Goal: Task Accomplishment & Management: Use online tool/utility

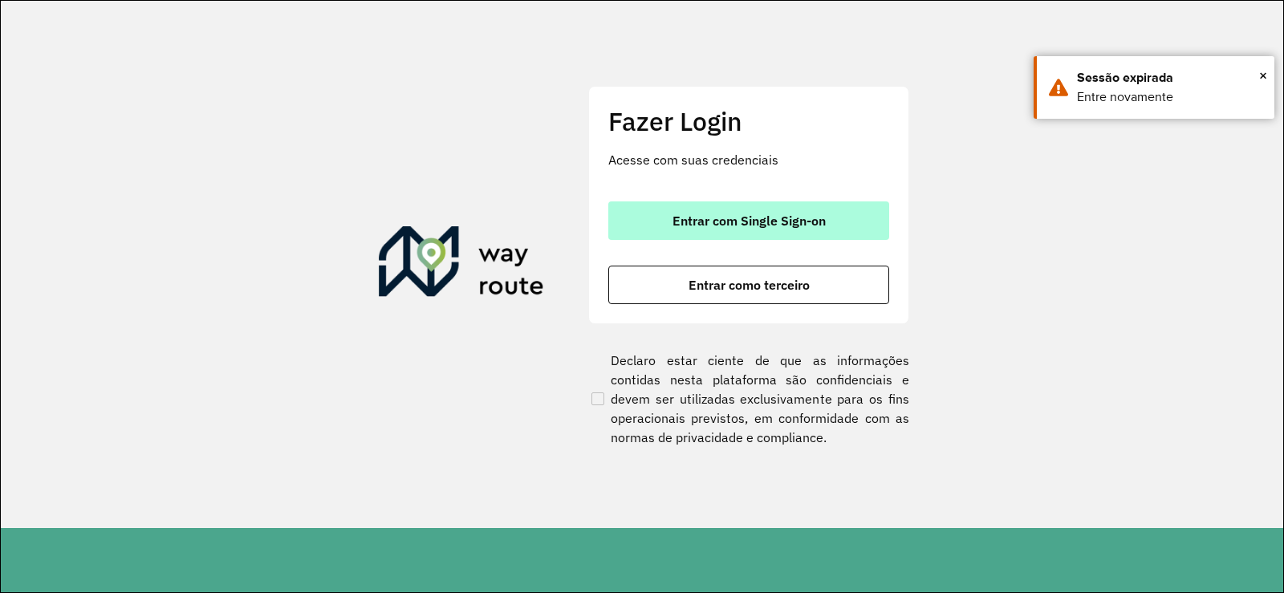
click at [724, 224] on span "Entrar com Single Sign-on" at bounding box center [749, 220] width 153 height 13
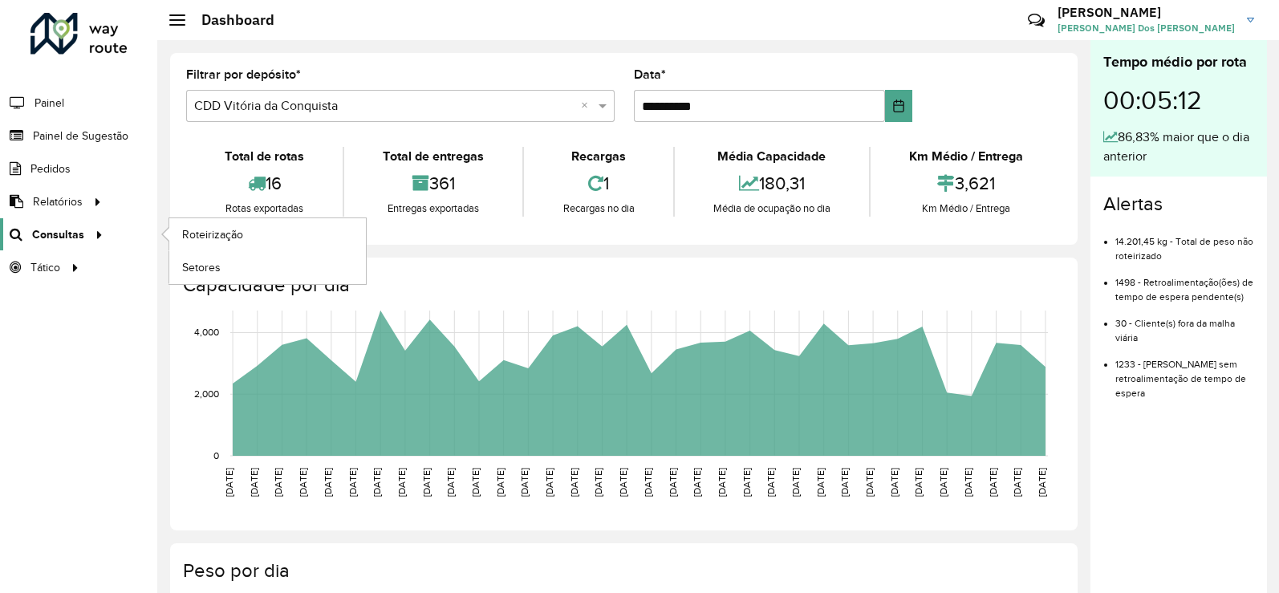
click at [90, 245] on icon at bounding box center [97, 234] width 14 height 24
click at [220, 221] on link "Roteirização" at bounding box center [267, 234] width 197 height 32
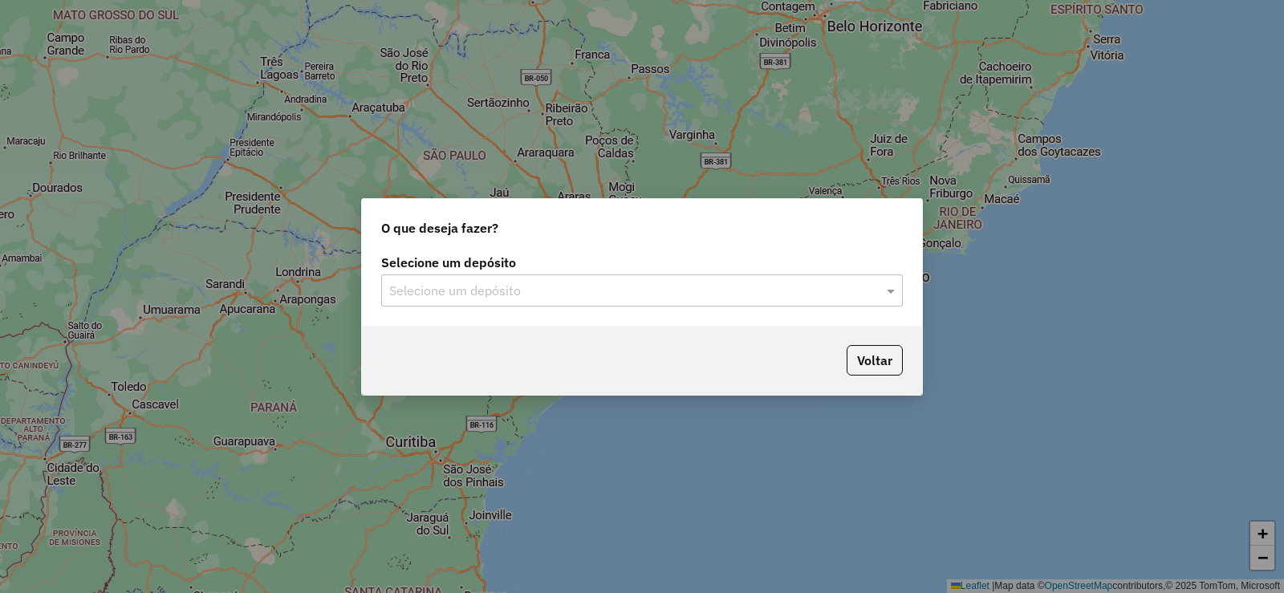
click at [647, 282] on input "text" at bounding box center [626, 291] width 474 height 19
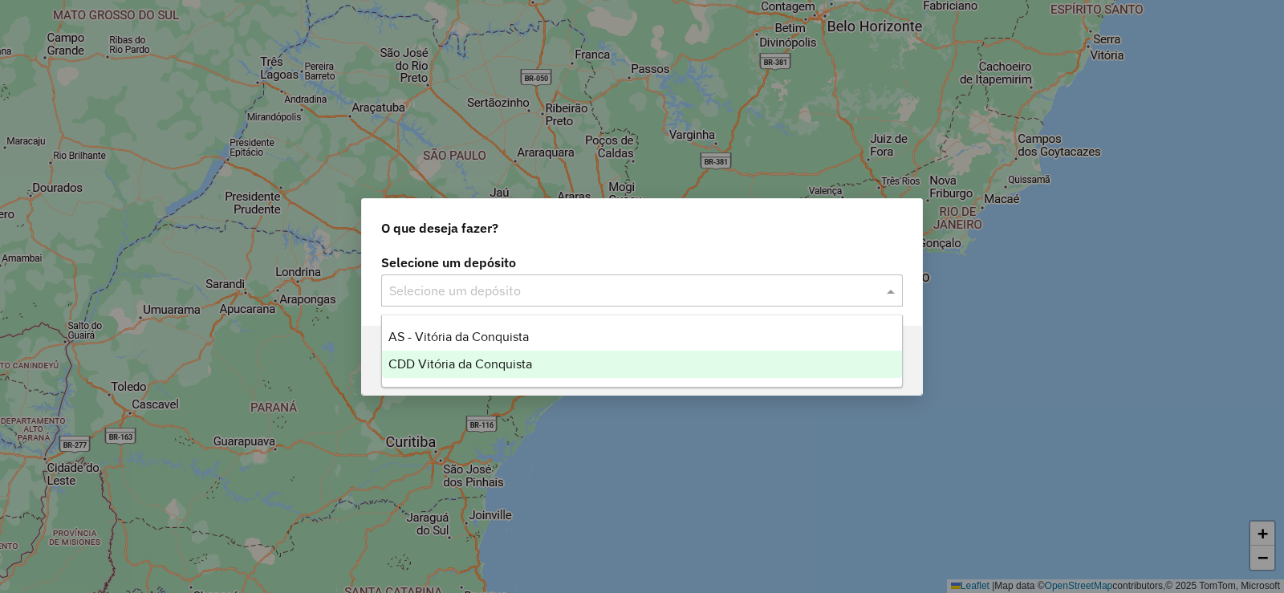
click at [555, 357] on div "CDD Vitória da Conquista" at bounding box center [642, 364] width 520 height 27
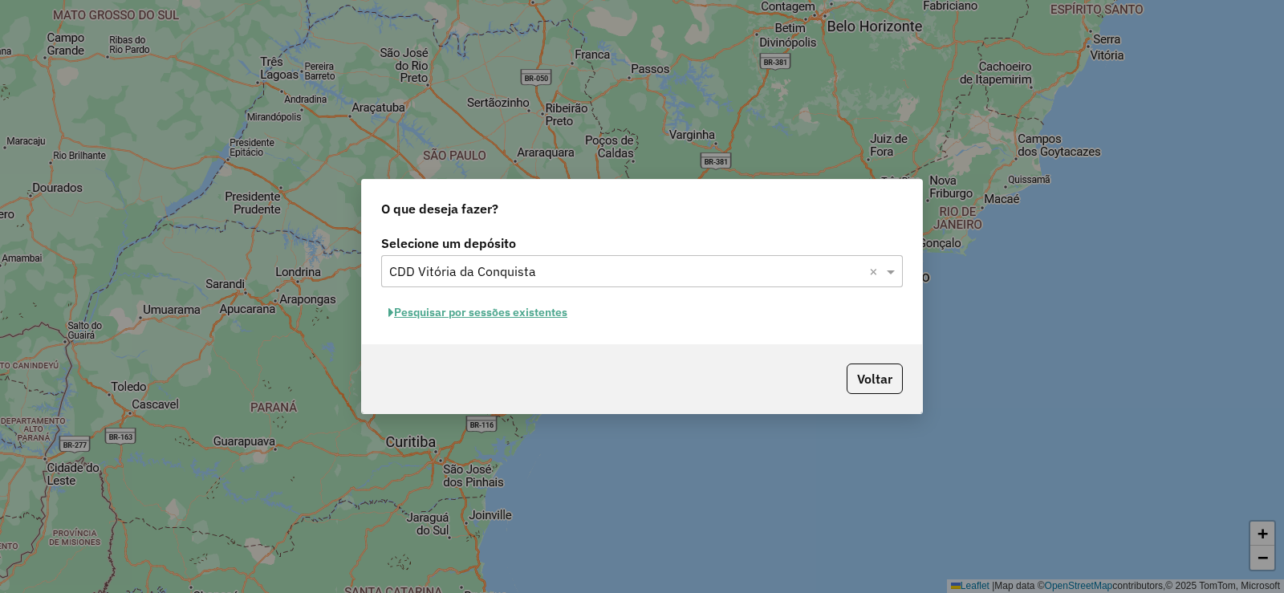
click at [532, 319] on button "Pesquisar por sessões existentes" at bounding box center [477, 312] width 193 height 25
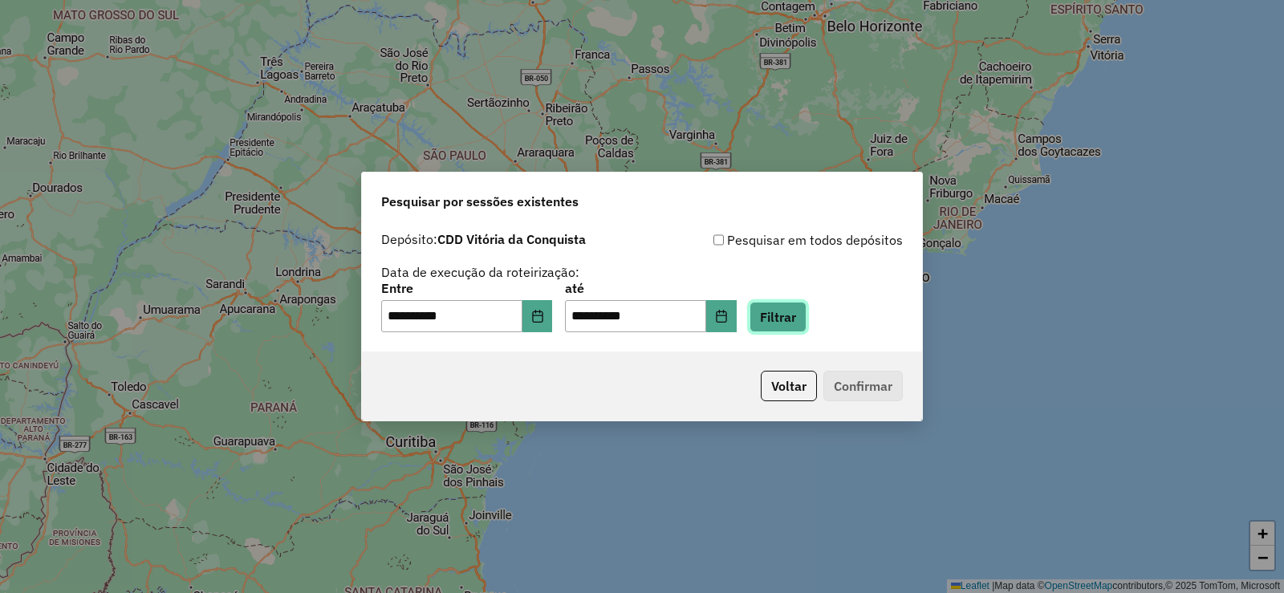
click at [790, 314] on button "Filtrar" at bounding box center [778, 317] width 57 height 30
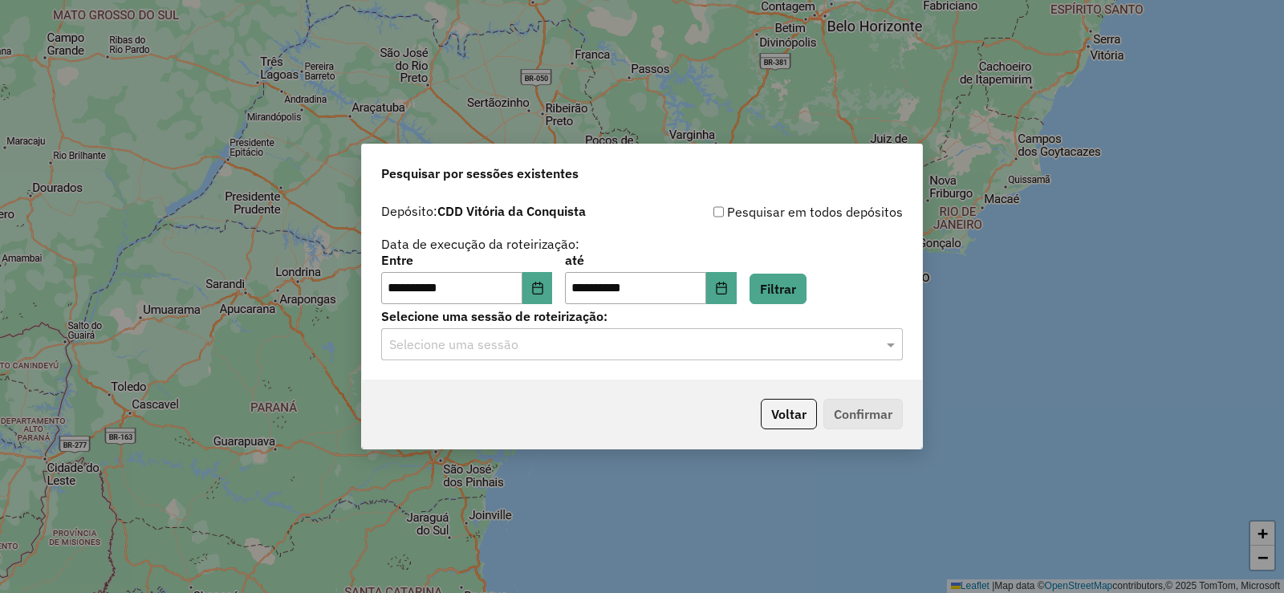
click at [878, 405] on p-footer "Voltar Confirmar" at bounding box center [828, 414] width 148 height 30
click at [843, 341] on input "text" at bounding box center [626, 344] width 474 height 19
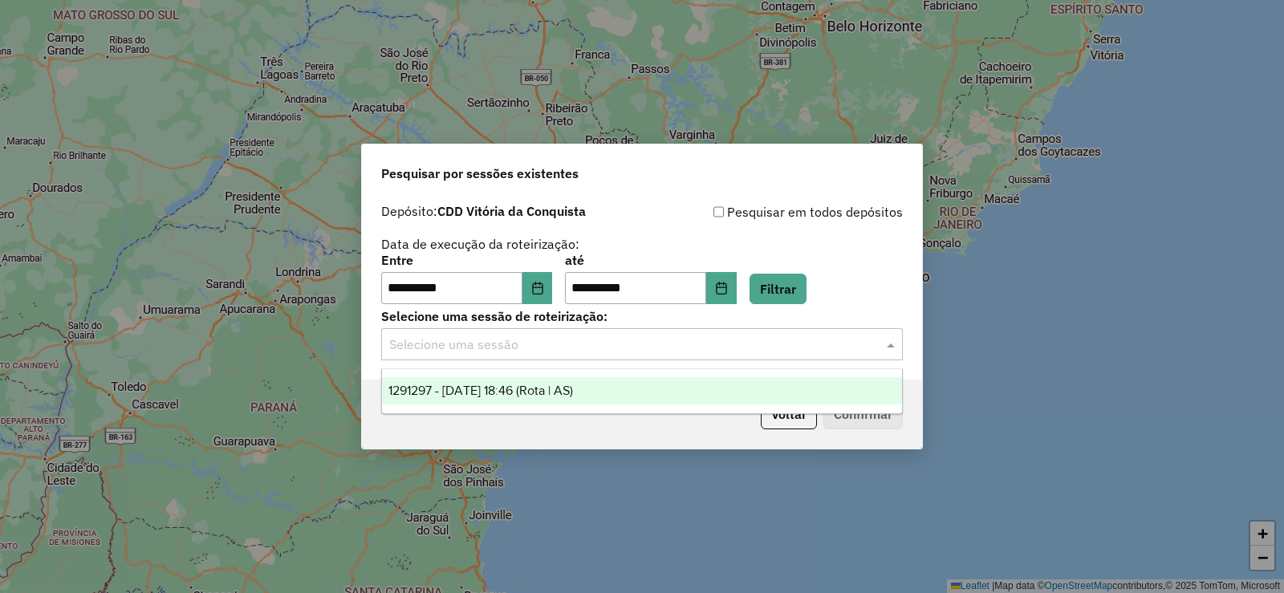
click at [547, 404] on div "1291297 - [DATE] 18:46 (Rota | AS)" at bounding box center [642, 390] width 520 height 27
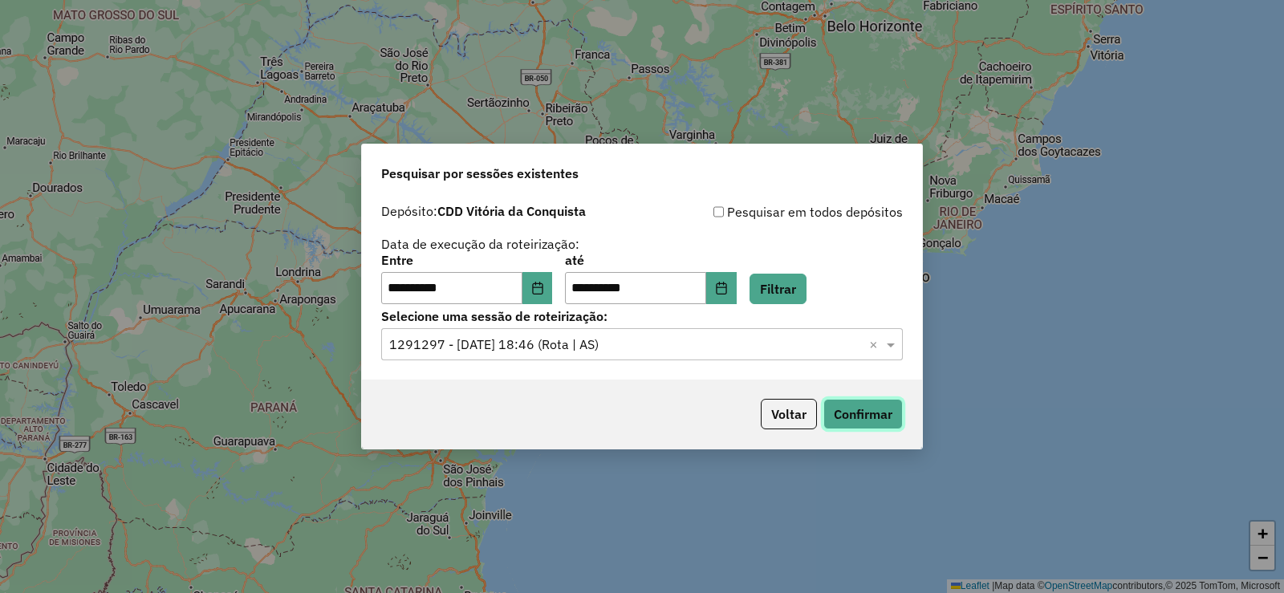
click at [867, 419] on button "Confirmar" at bounding box center [862, 414] width 79 height 30
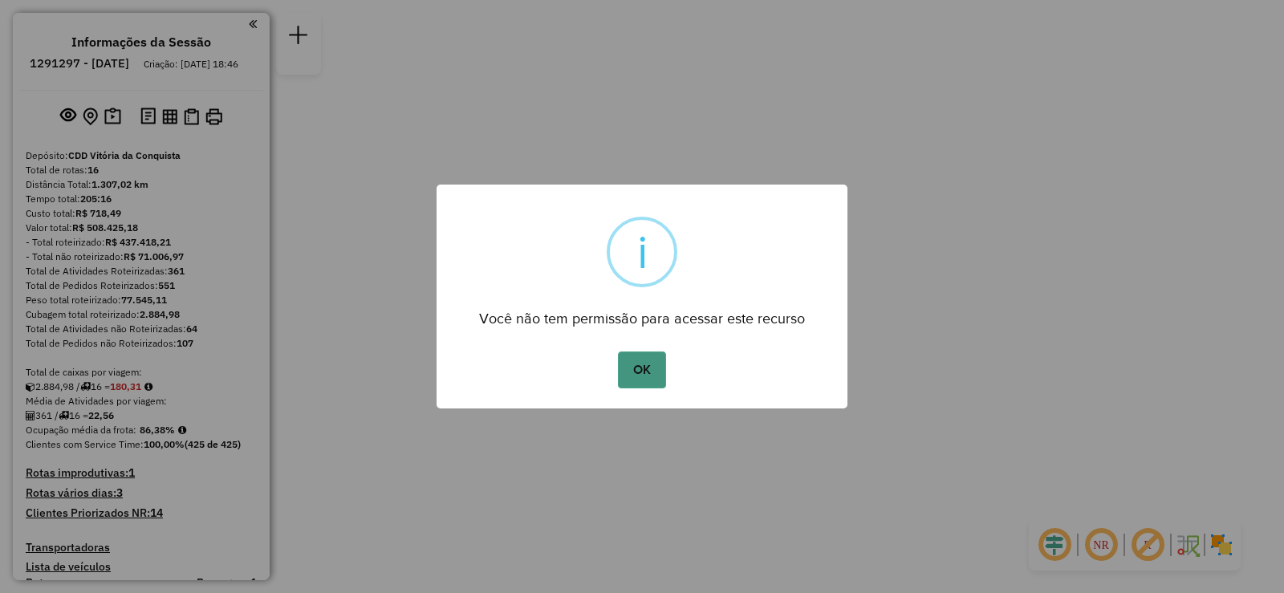
click at [658, 360] on button "OK" at bounding box center [641, 370] width 47 height 37
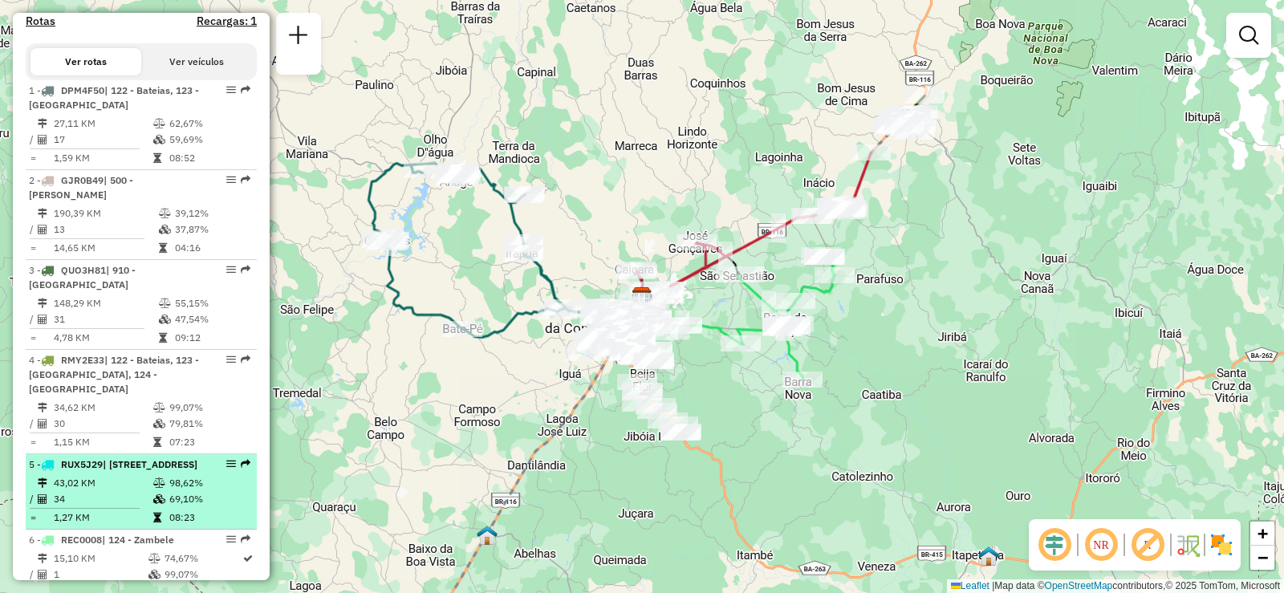
scroll to position [642, 0]
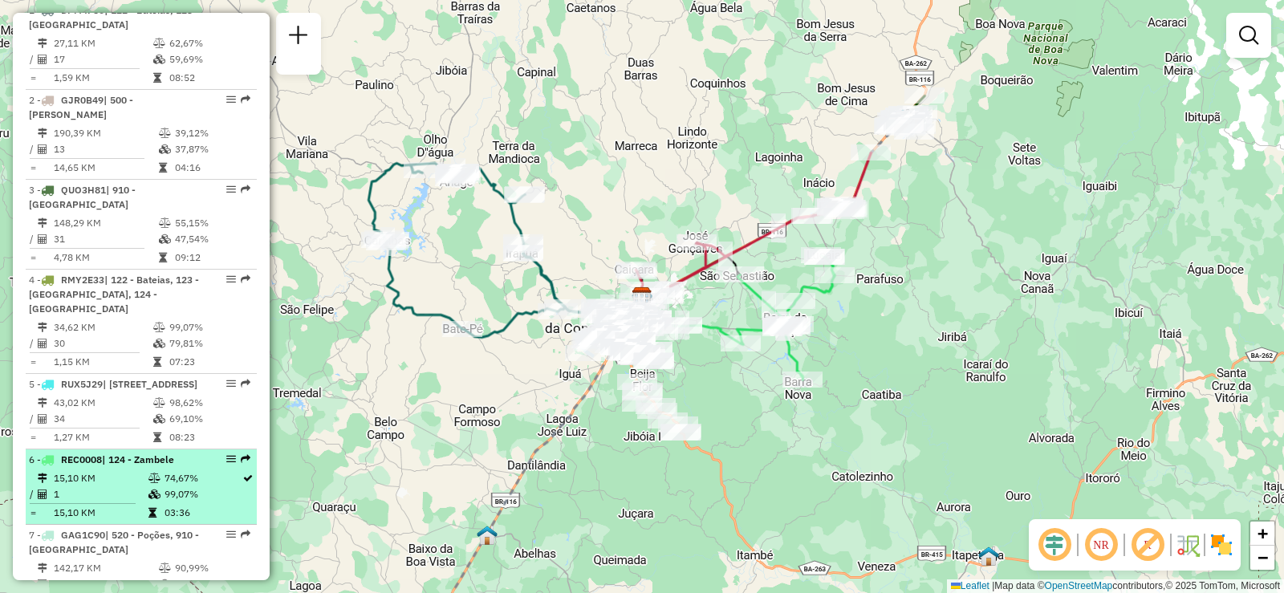
select select "**********"
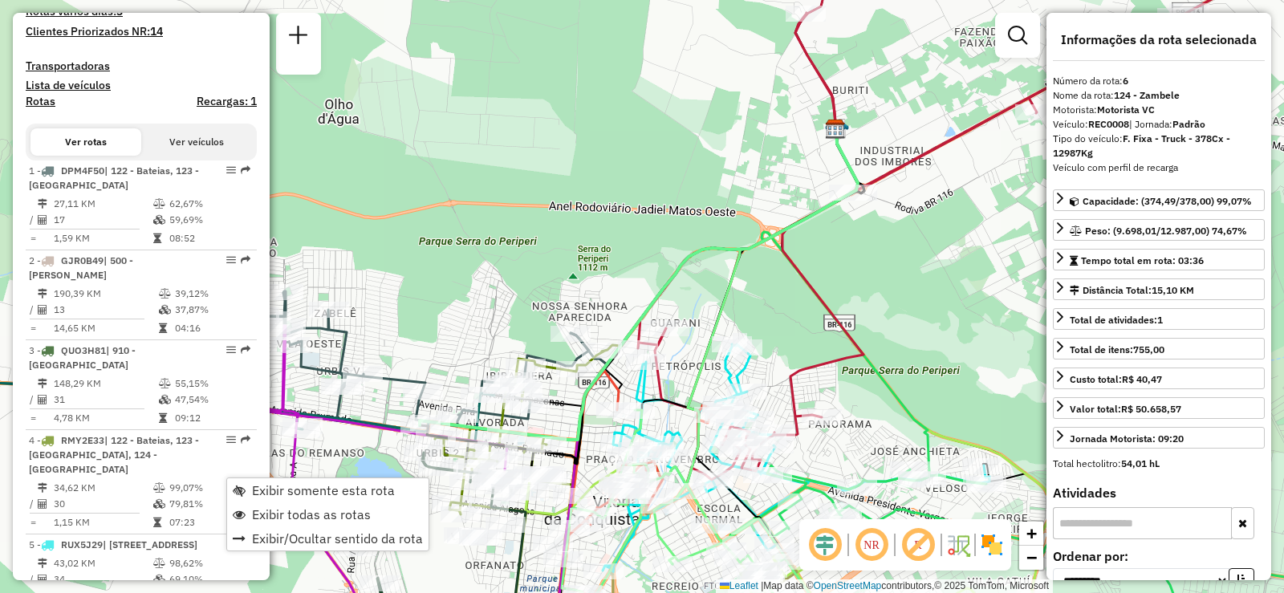
scroll to position [241, 0]
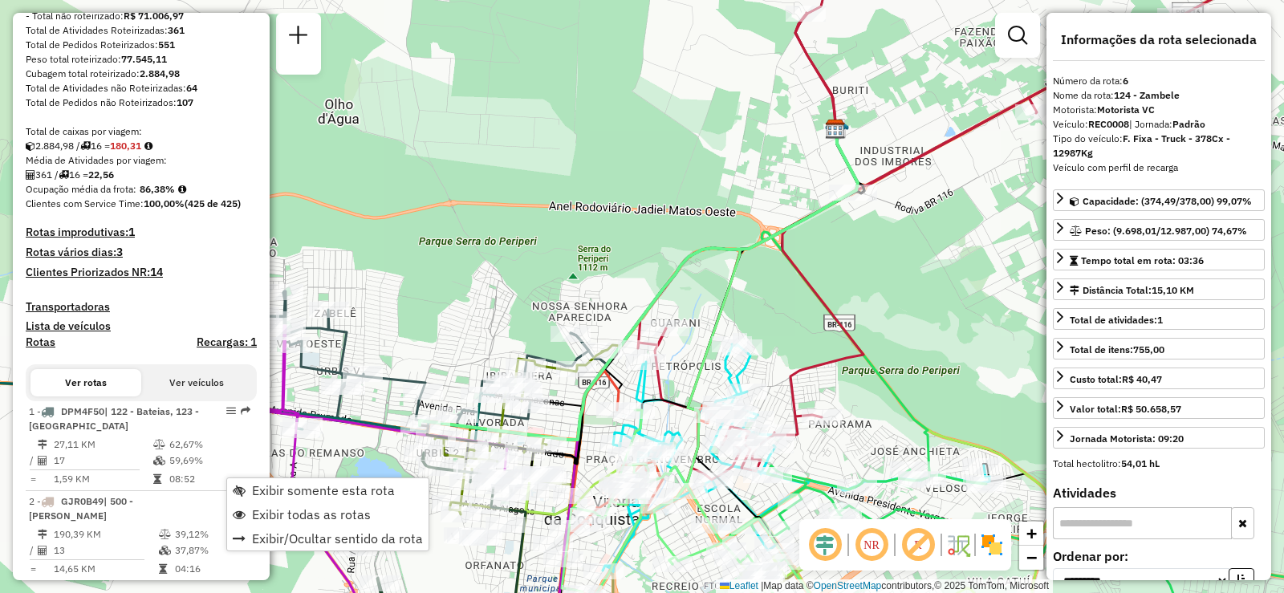
click at [205, 259] on h4 "Rotas vários dias: 3" at bounding box center [141, 253] width 231 height 14
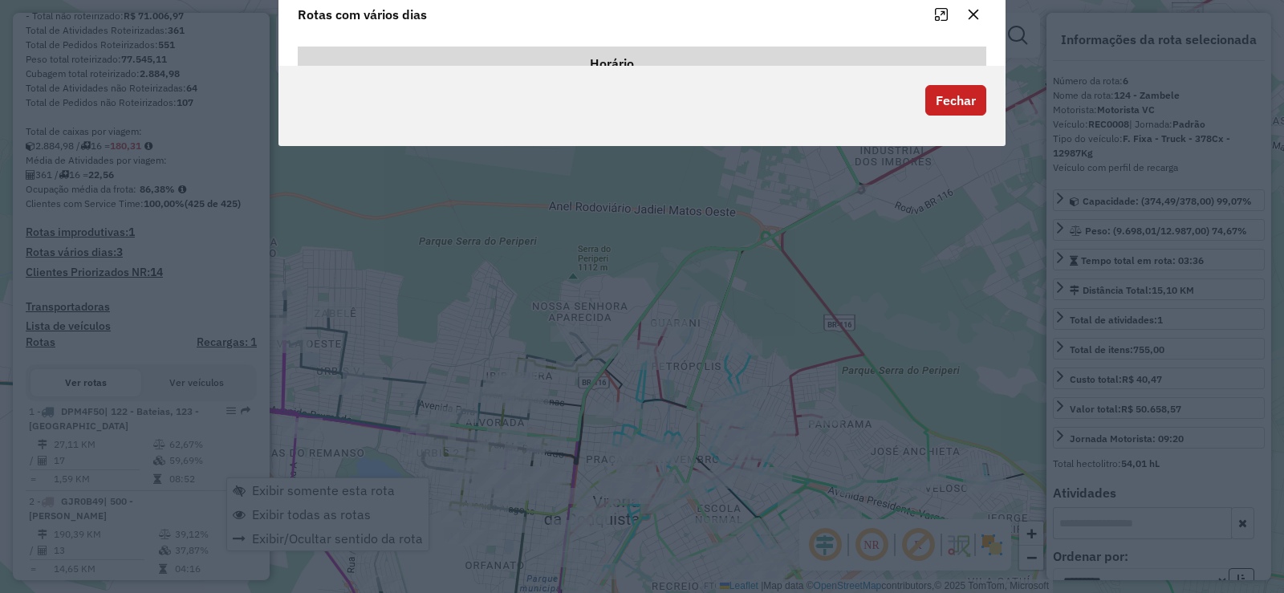
scroll to position [0, 0]
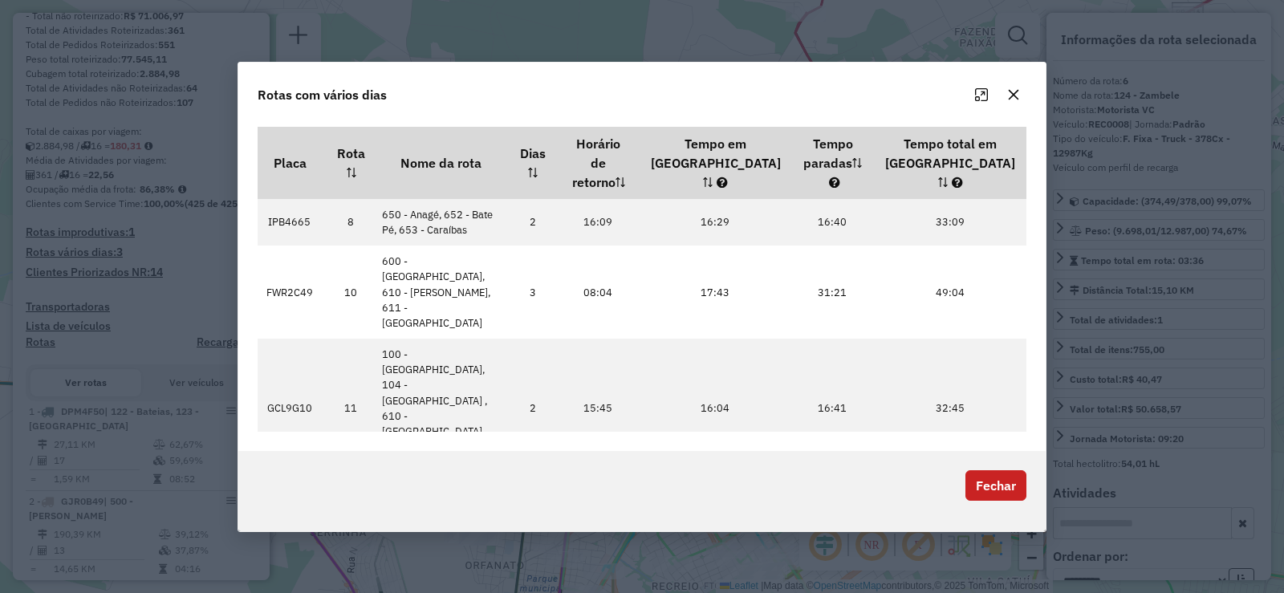
click at [1011, 100] on icon "button" at bounding box center [1014, 94] width 10 height 10
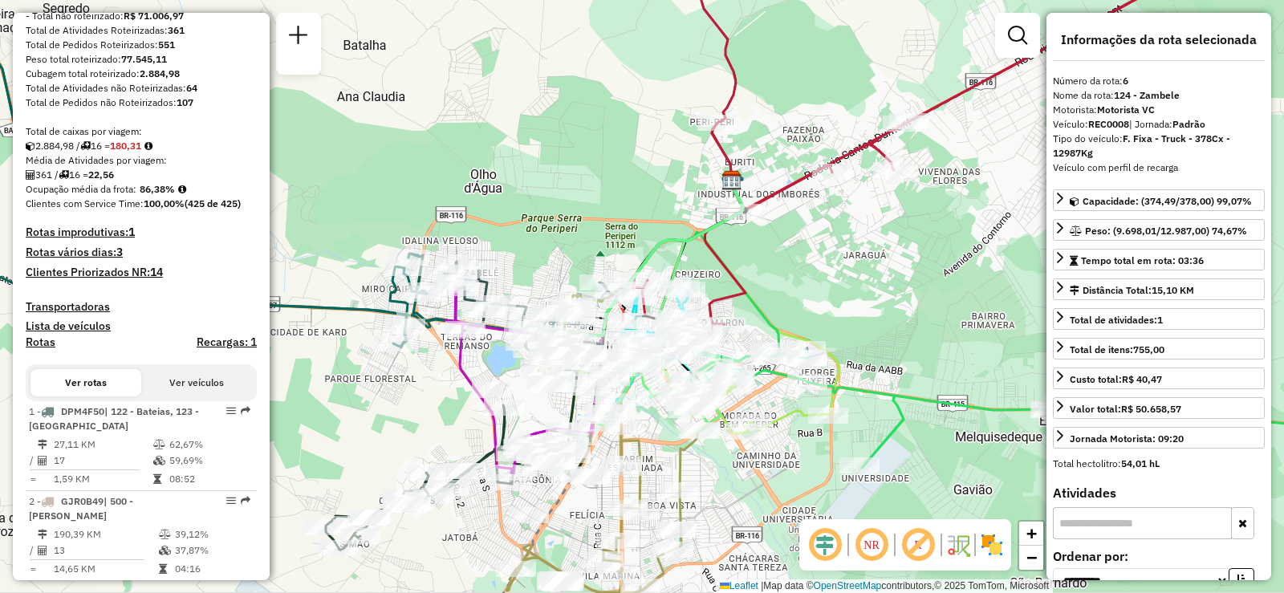
drag, startPoint x: 677, startPoint y: 231, endPoint x: 701, endPoint y: 139, distance: 95.6
click at [701, 139] on div "Janela de atendimento Grade de atendimento Capacidade Transportadoras Veículos …" at bounding box center [642, 296] width 1284 height 593
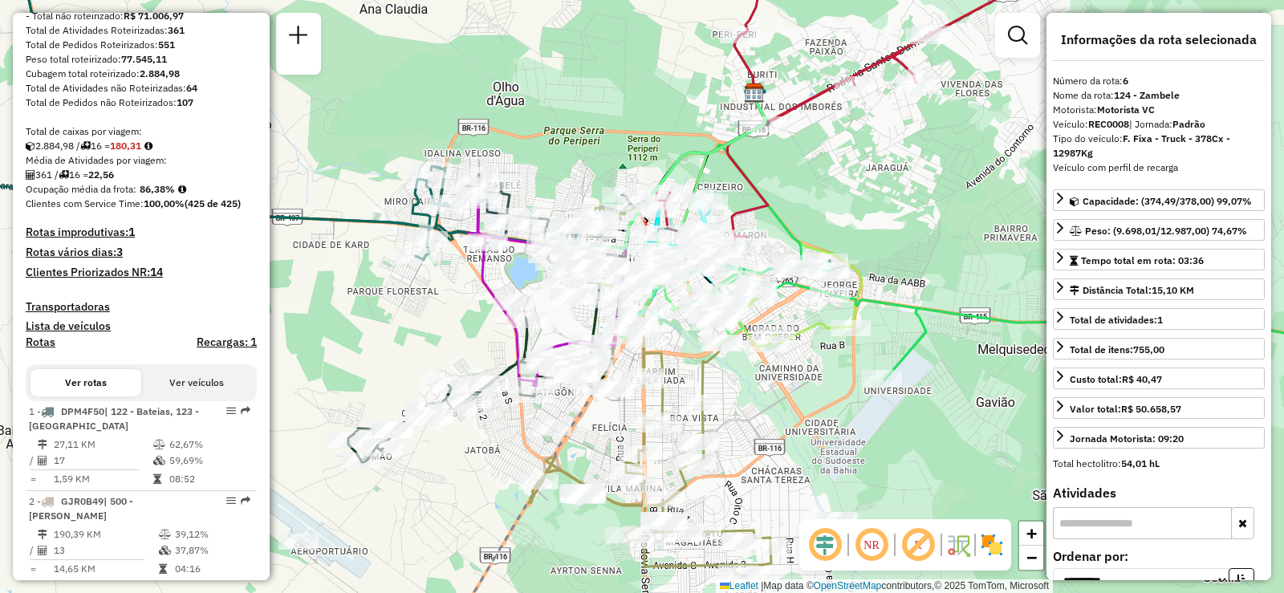
click at [873, 545] on em at bounding box center [871, 545] width 39 height 39
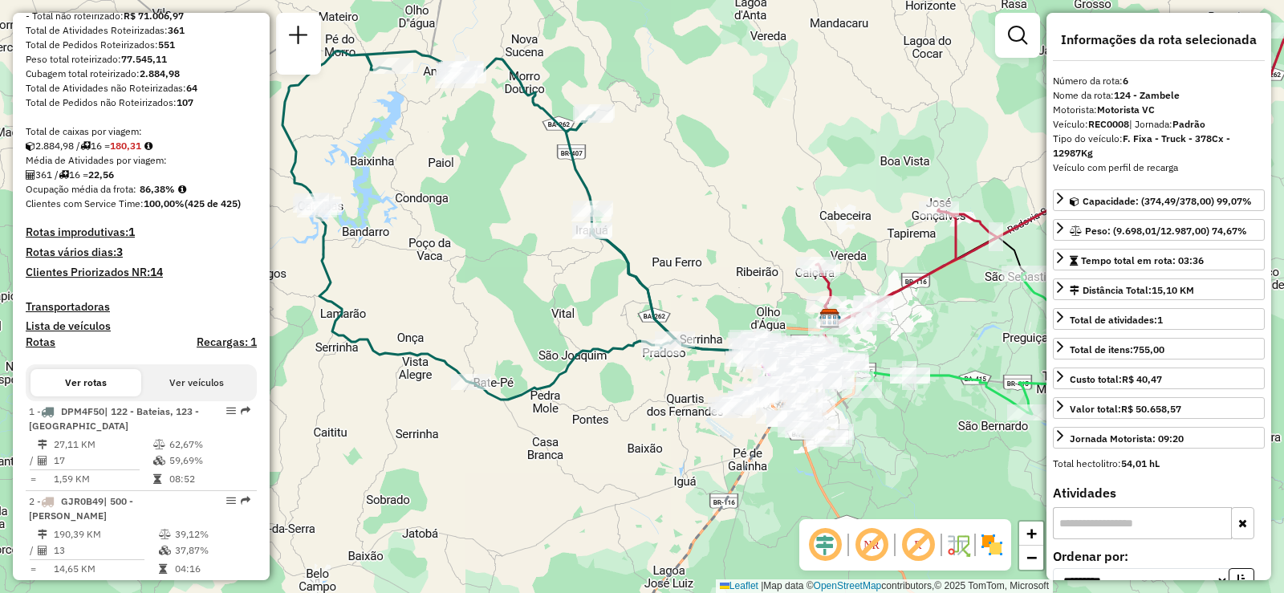
drag, startPoint x: 778, startPoint y: 307, endPoint x: 766, endPoint y: 261, distance: 47.3
click at [766, 261] on div "Janela de atendimento Grade de atendimento Capacidade Transportadoras Veículos …" at bounding box center [642, 296] width 1284 height 593
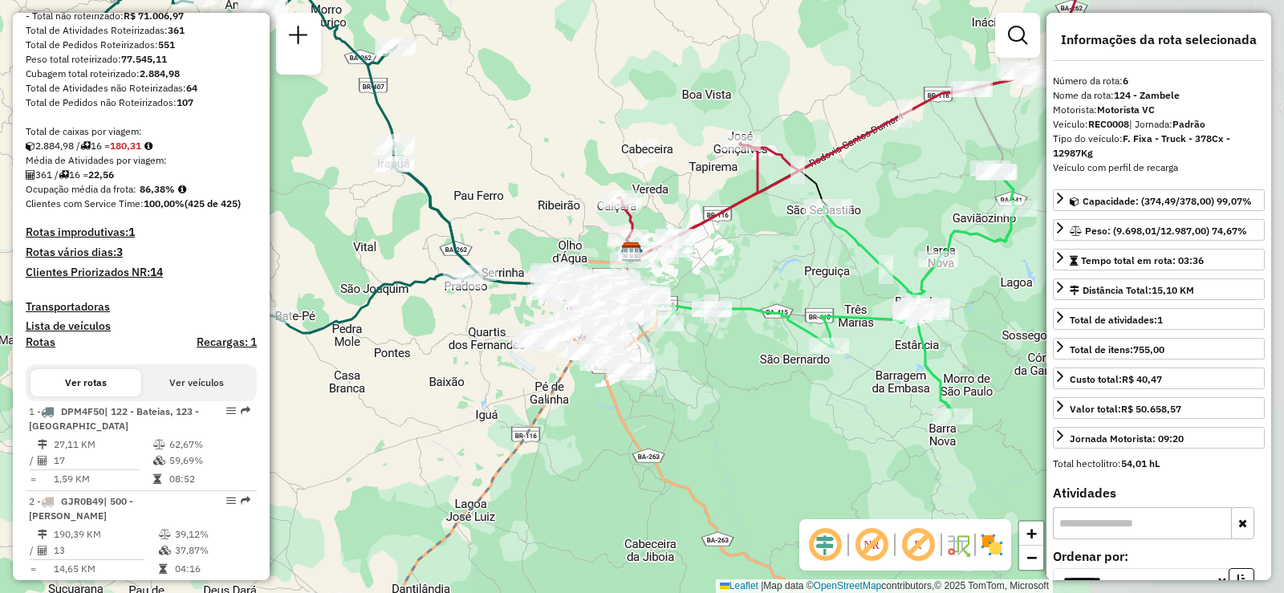
drag, startPoint x: 616, startPoint y: 255, endPoint x: 400, endPoint y: 189, distance: 226.5
click at [400, 189] on icon at bounding box center [336, 159] width 505 height 348
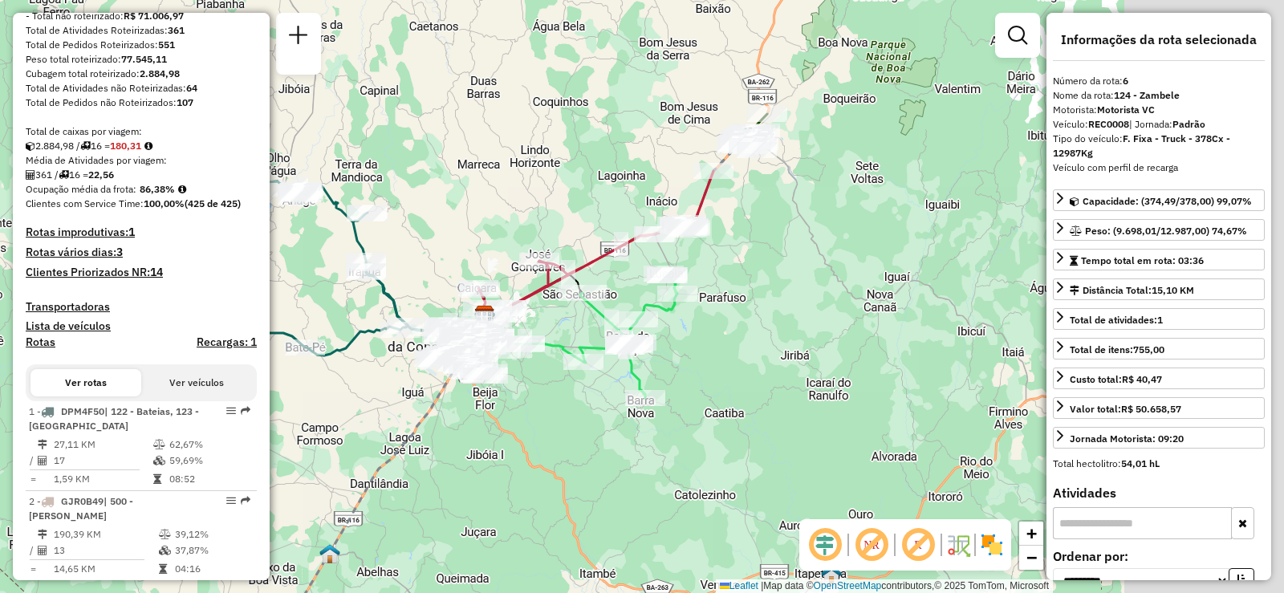
drag, startPoint x: 742, startPoint y: 358, endPoint x: 522, endPoint y: 381, distance: 221.1
click at [499, 417] on div "Janela de atendimento Grade de atendimento Capacidade Transportadoras Veículos …" at bounding box center [642, 296] width 1284 height 593
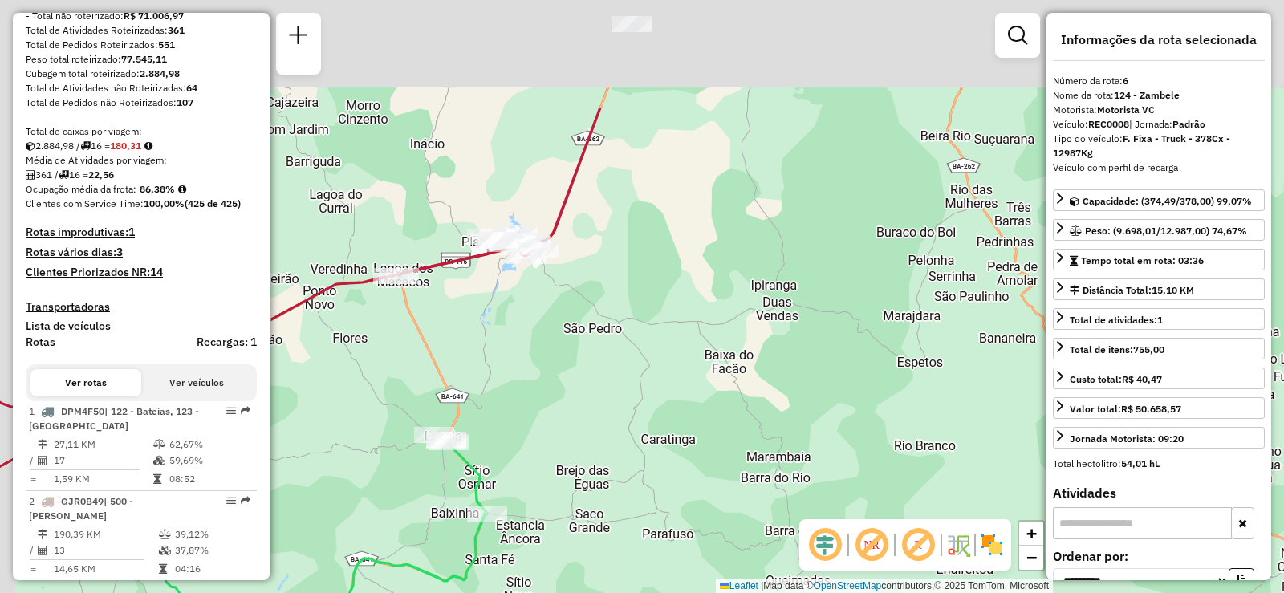
drag, startPoint x: 693, startPoint y: 219, endPoint x: 790, endPoint y: 416, distance: 218.9
click at [790, 416] on div "Janela de atendimento Grade de atendimento Capacidade Transportadoras Veículos …" at bounding box center [642, 296] width 1284 height 593
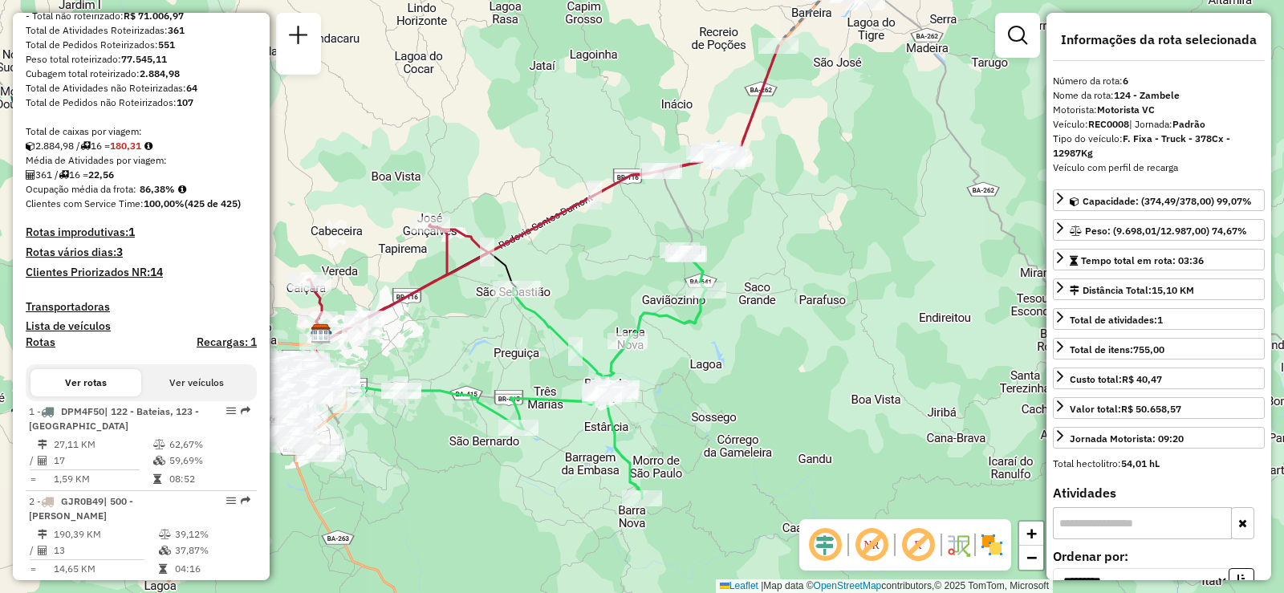
drag, startPoint x: 504, startPoint y: 226, endPoint x: 644, endPoint y: 91, distance: 194.1
click at [644, 91] on div "Janela de atendimento Grade de atendimento Capacidade Transportadoras Veículos …" at bounding box center [642, 296] width 1284 height 593
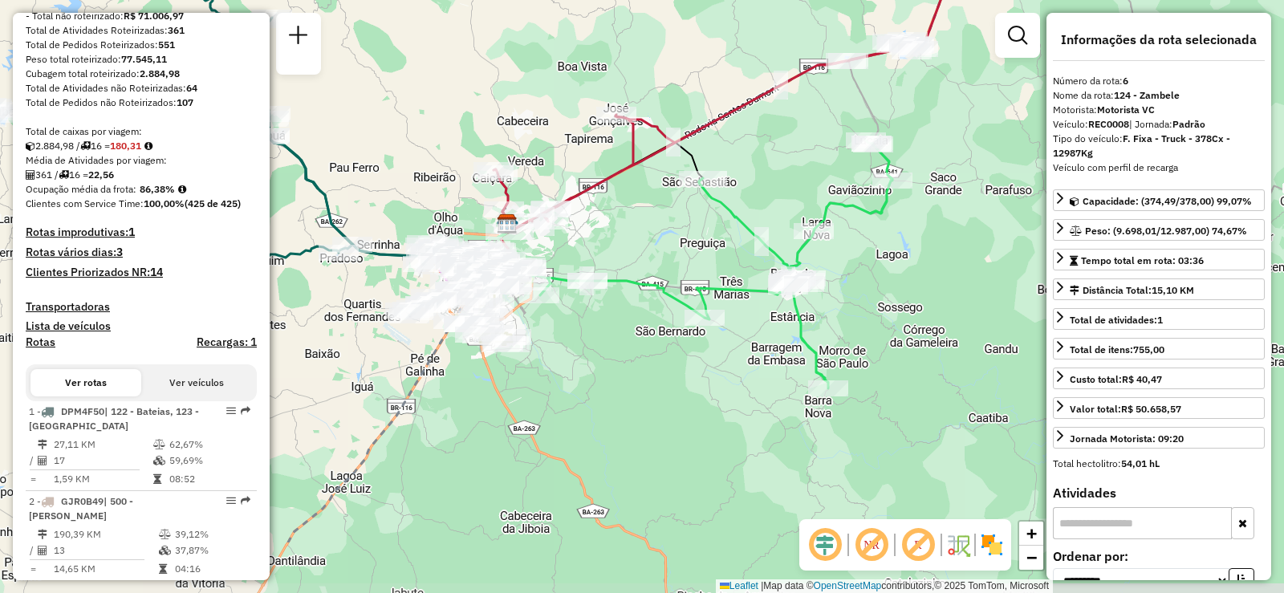
drag, startPoint x: 718, startPoint y: 381, endPoint x: 891, endPoint y: 274, distance: 202.9
click at [910, 271] on div "Janela de atendimento Grade de atendimento Capacidade Transportadoras Veículos …" at bounding box center [642, 296] width 1284 height 593
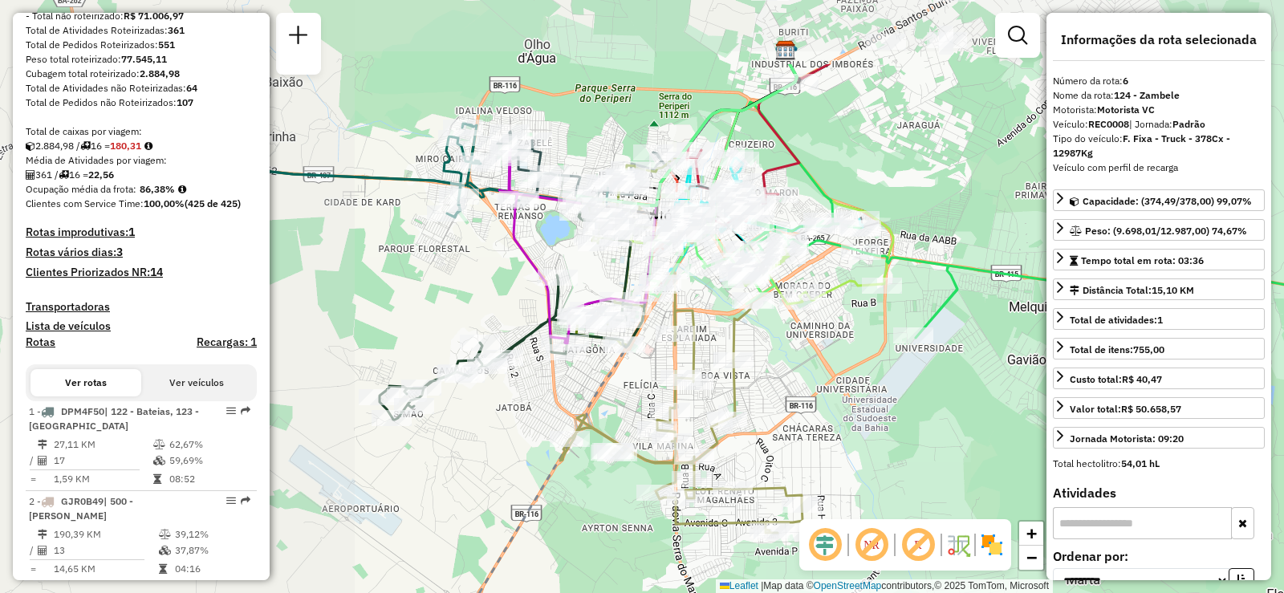
drag, startPoint x: 471, startPoint y: 306, endPoint x: 864, endPoint y: 429, distance: 411.4
click at [864, 429] on div "Janela de atendimento Grade de atendimento Capacidade Transportadoras Veículos …" at bounding box center [642, 296] width 1284 height 593
